Goal: Task Accomplishment & Management: Manage account settings

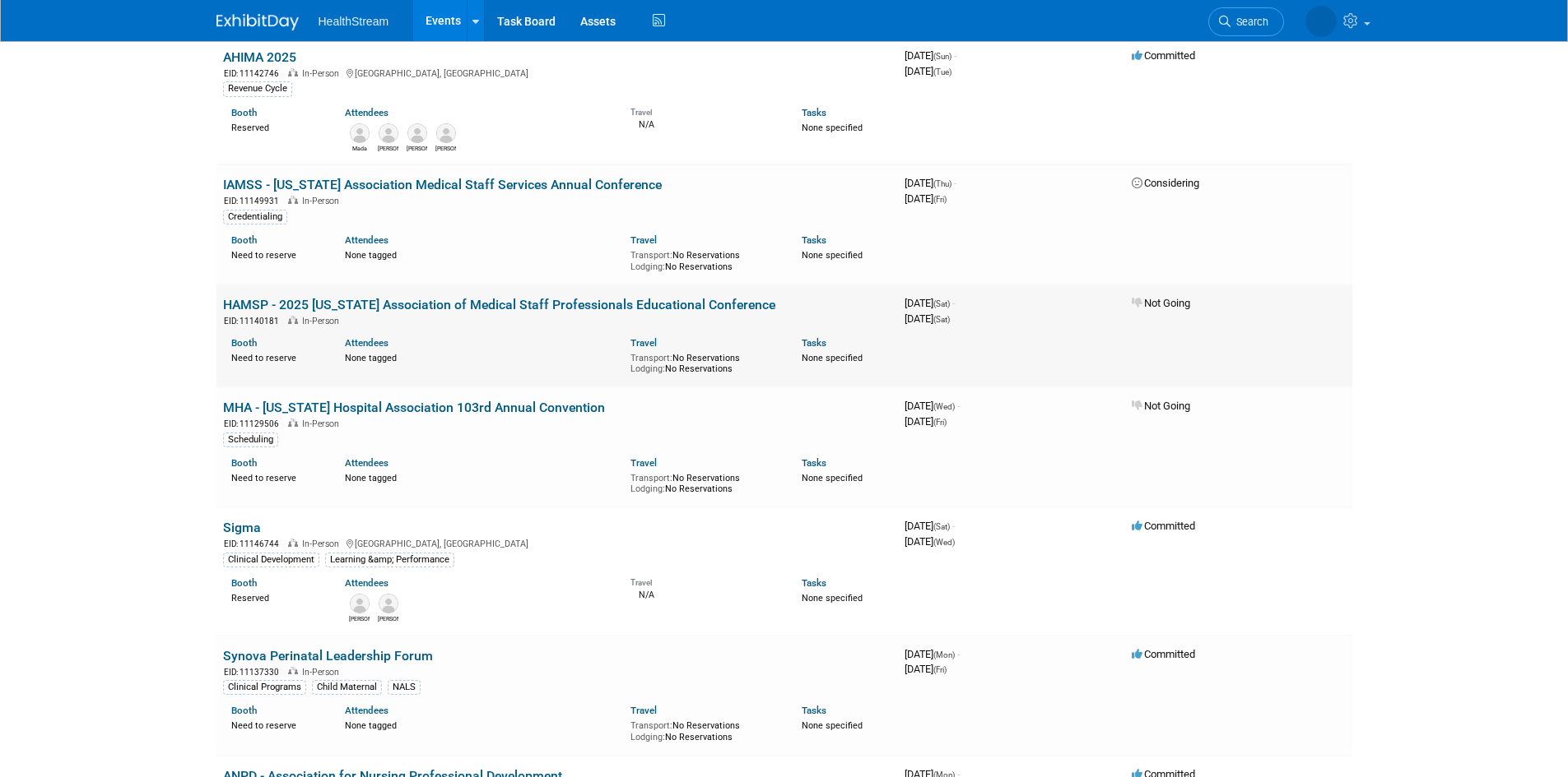
scroll to position [1152, 0]
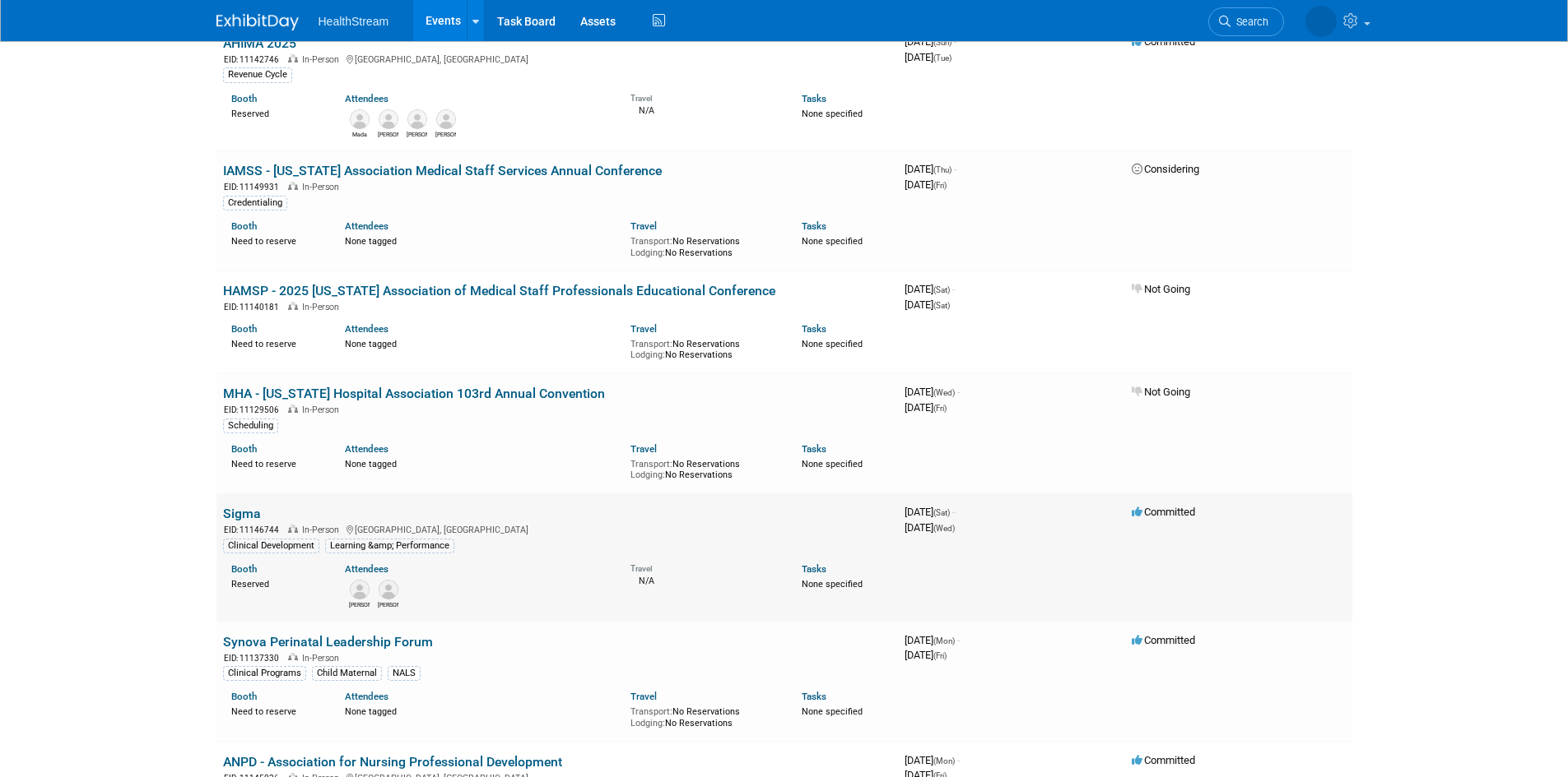
click at [247, 514] on link "Sigma" at bounding box center [242, 513] width 38 height 16
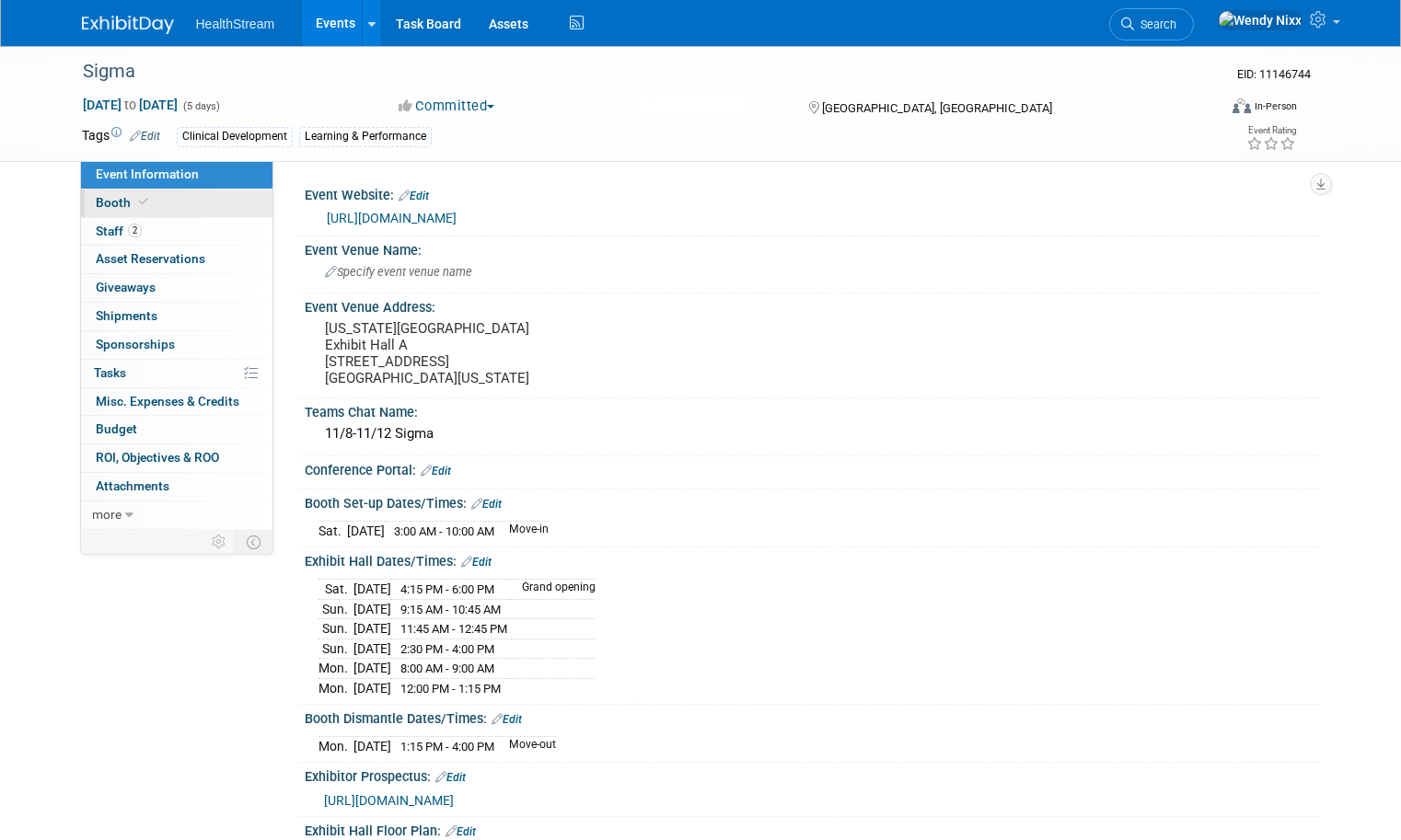
click at [97, 200] on span "Booth" at bounding box center [124, 203] width 56 height 15
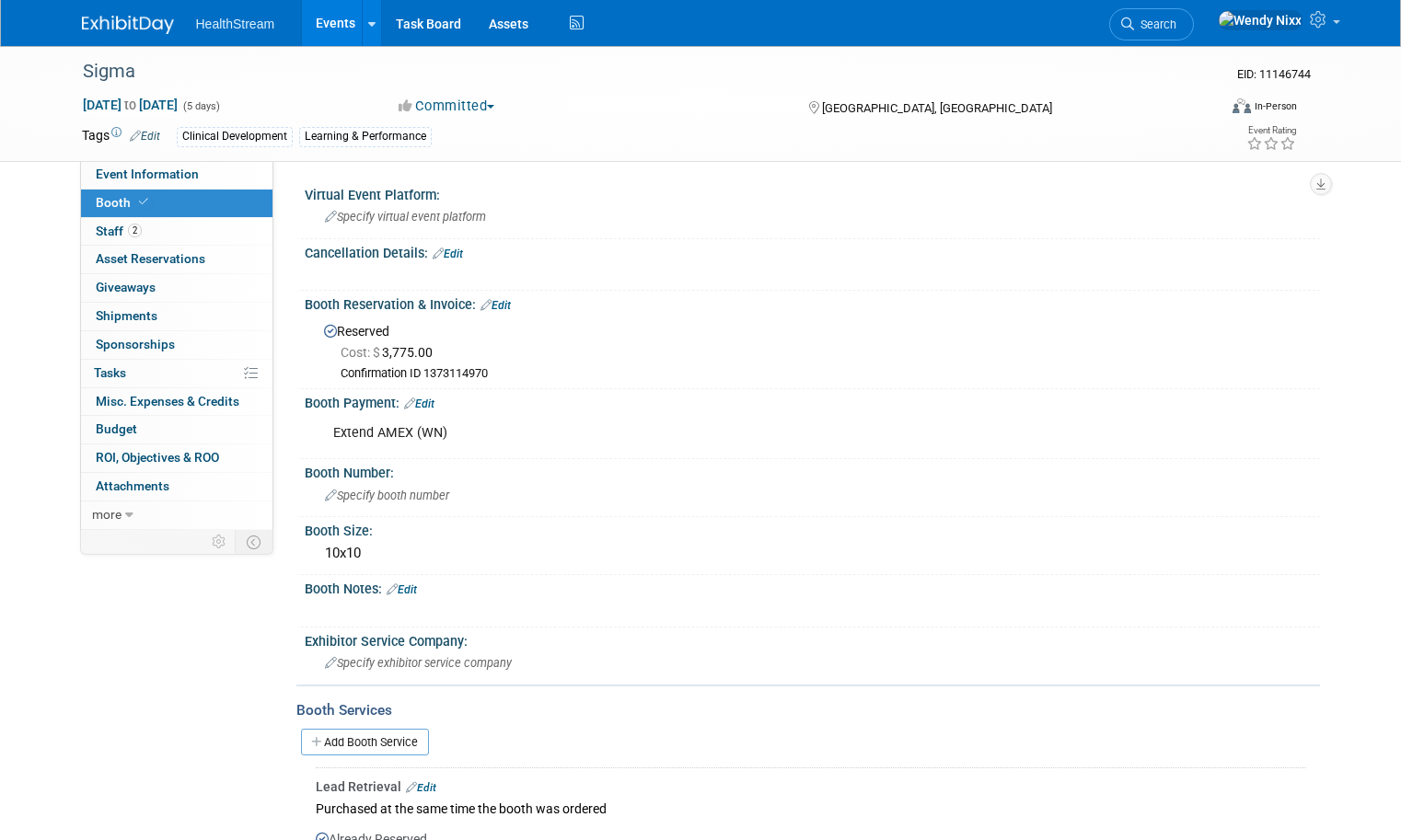
click at [491, 303] on link "Edit" at bounding box center [495, 305] width 30 height 13
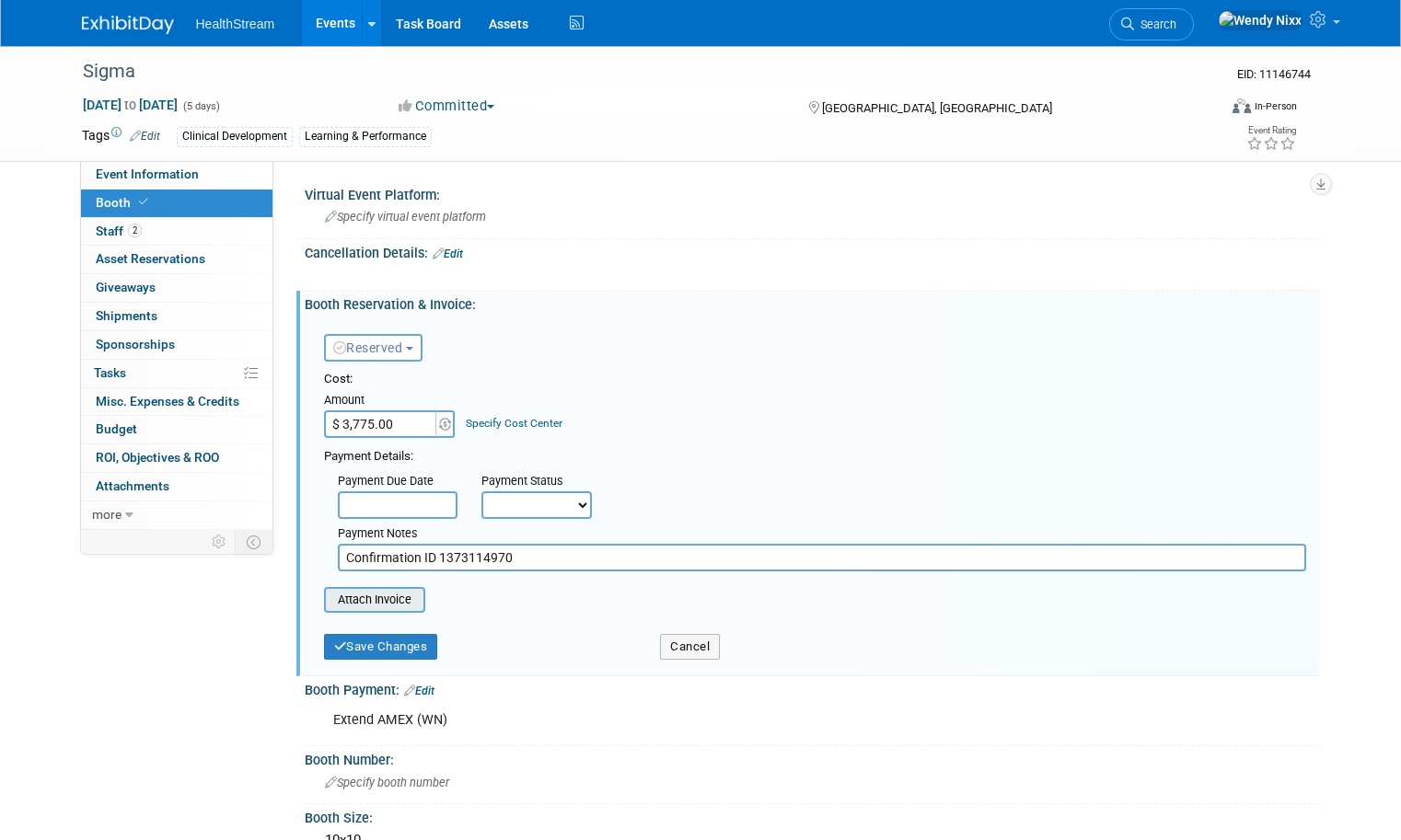
click at [371, 606] on input "file" at bounding box center [315, 600] width 220 height 22
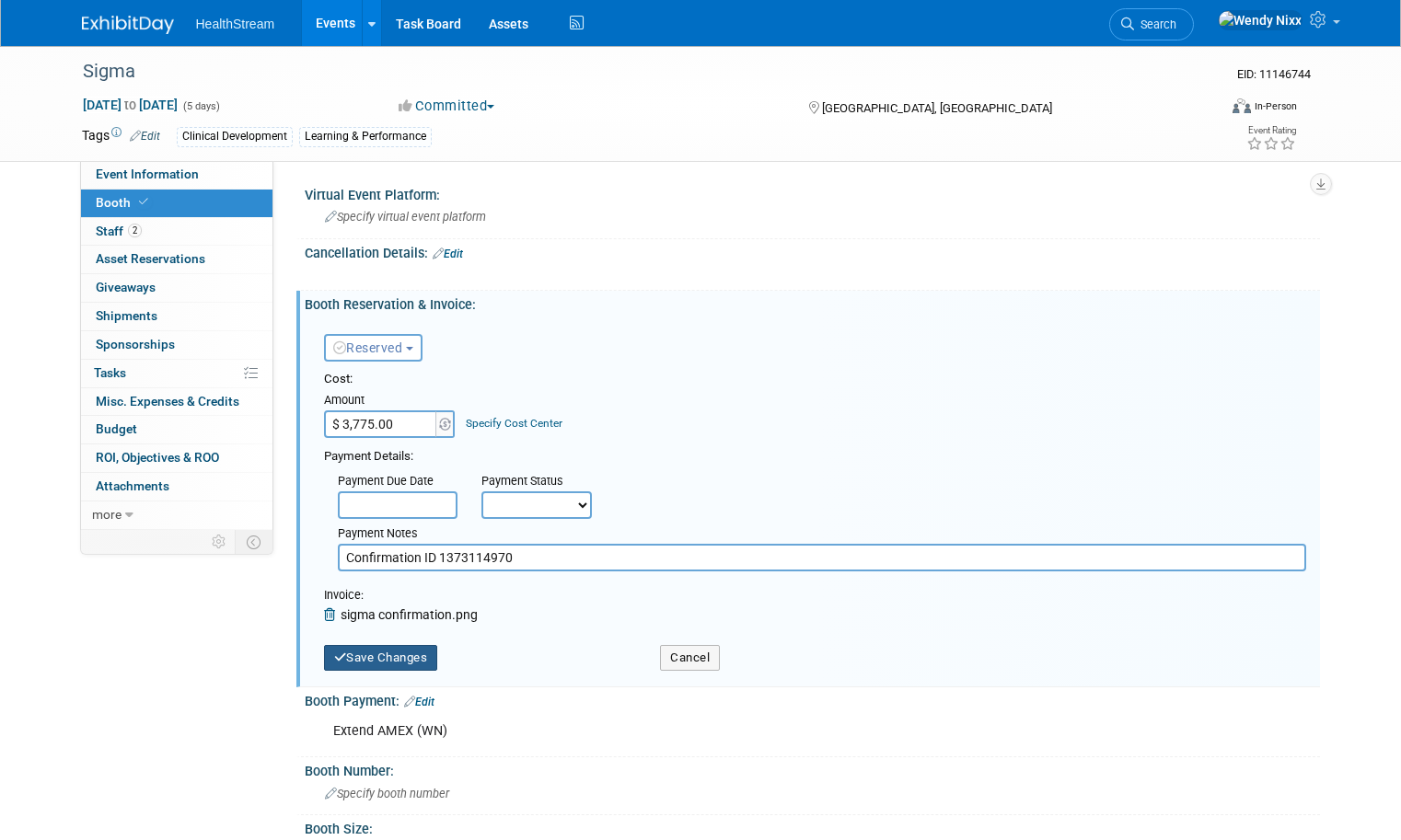
click at [405, 657] on button "Save Changes" at bounding box center [381, 658] width 114 height 26
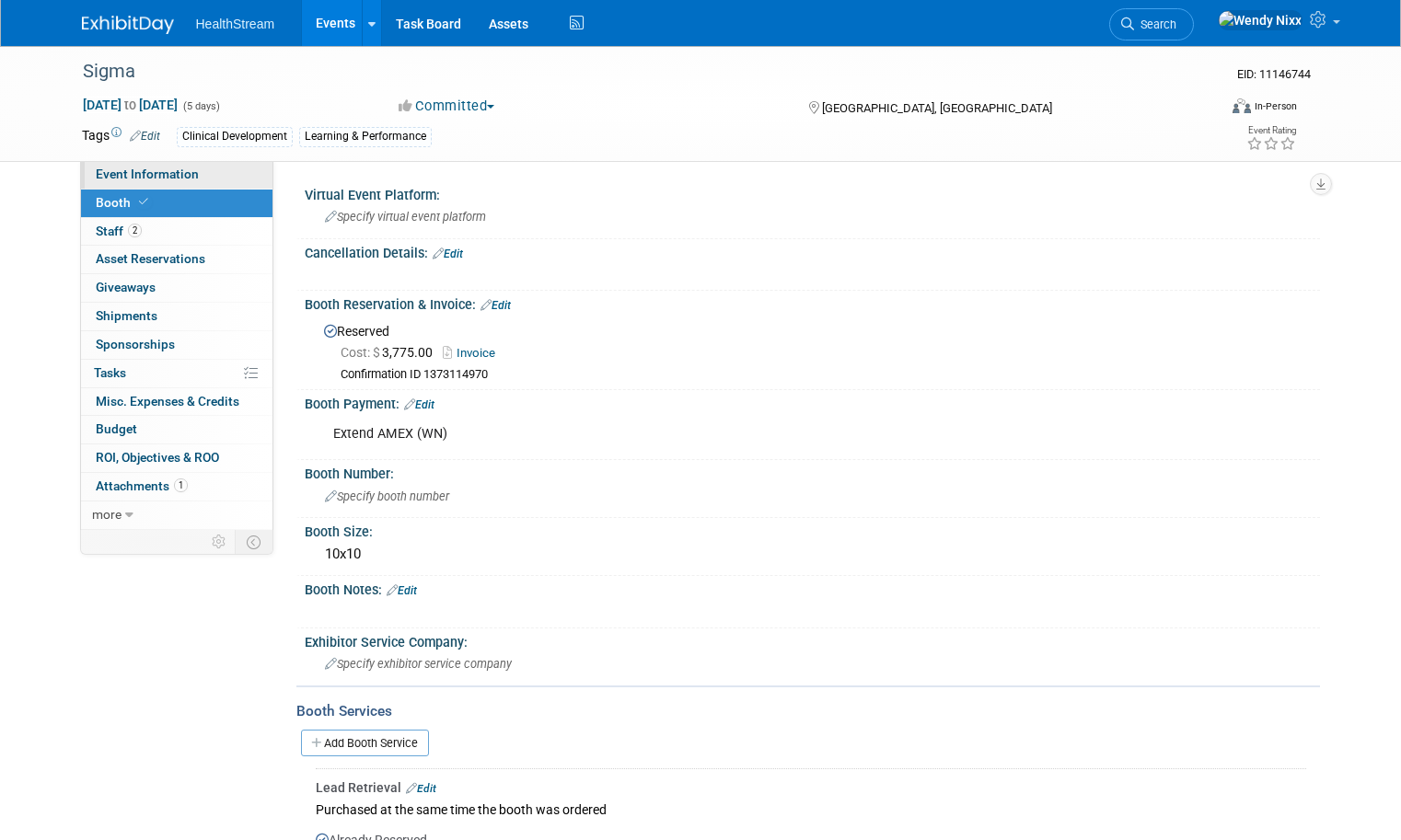
click at [148, 172] on span "Event Information" at bounding box center [148, 174] width 103 height 15
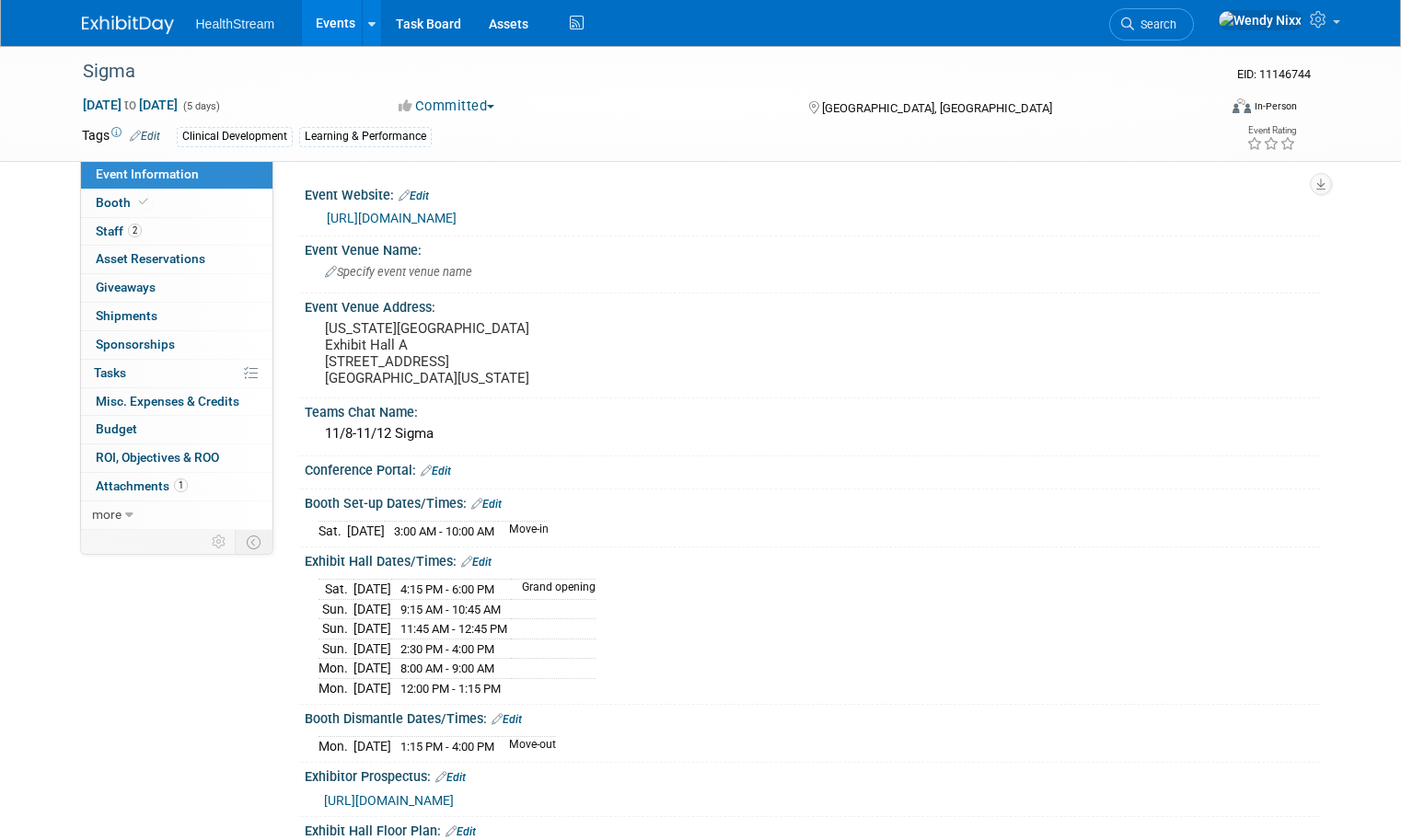
click at [457, 214] on link "[URL][DOMAIN_NAME]" at bounding box center [391, 219] width 130 height 15
